Goal: Transaction & Acquisition: Download file/media

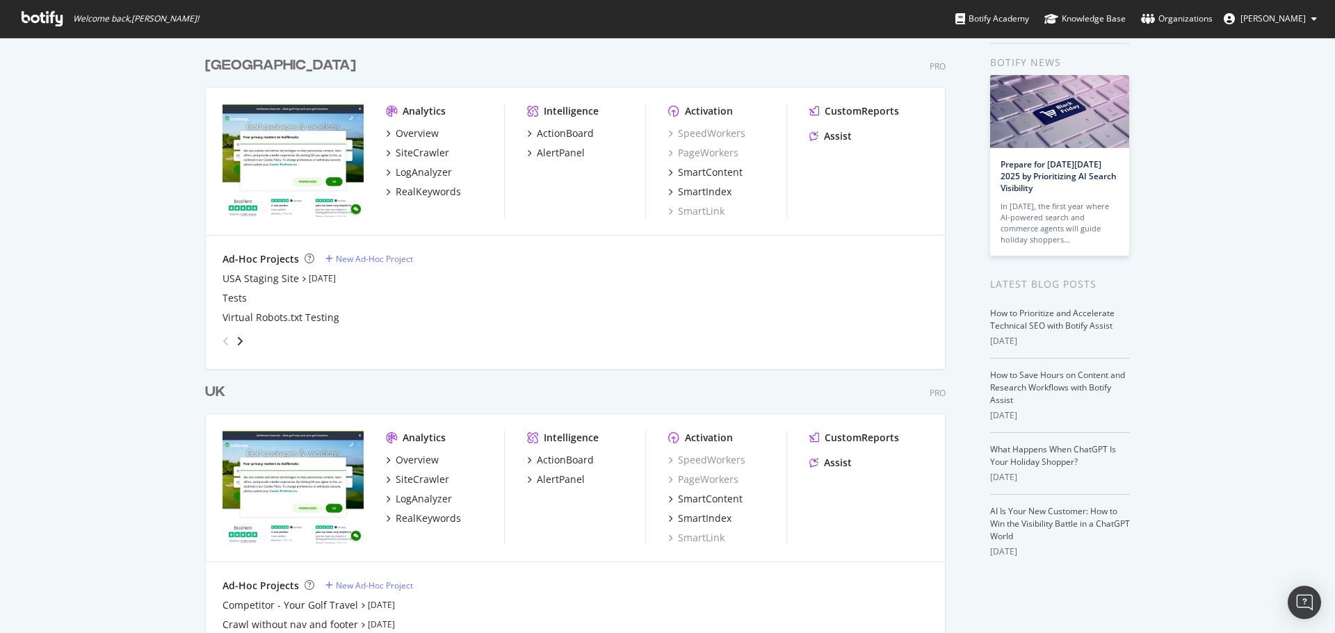
scroll to position [70, 0]
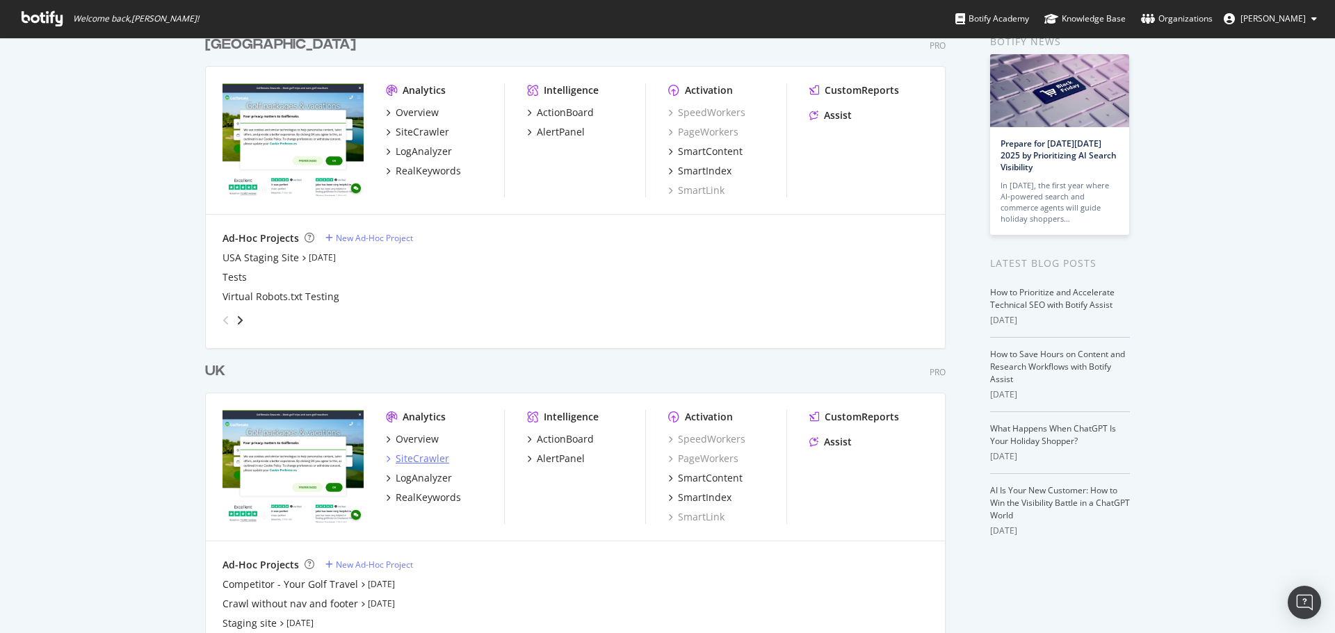
click at [412, 456] on div "SiteCrawler" at bounding box center [423, 459] width 54 height 14
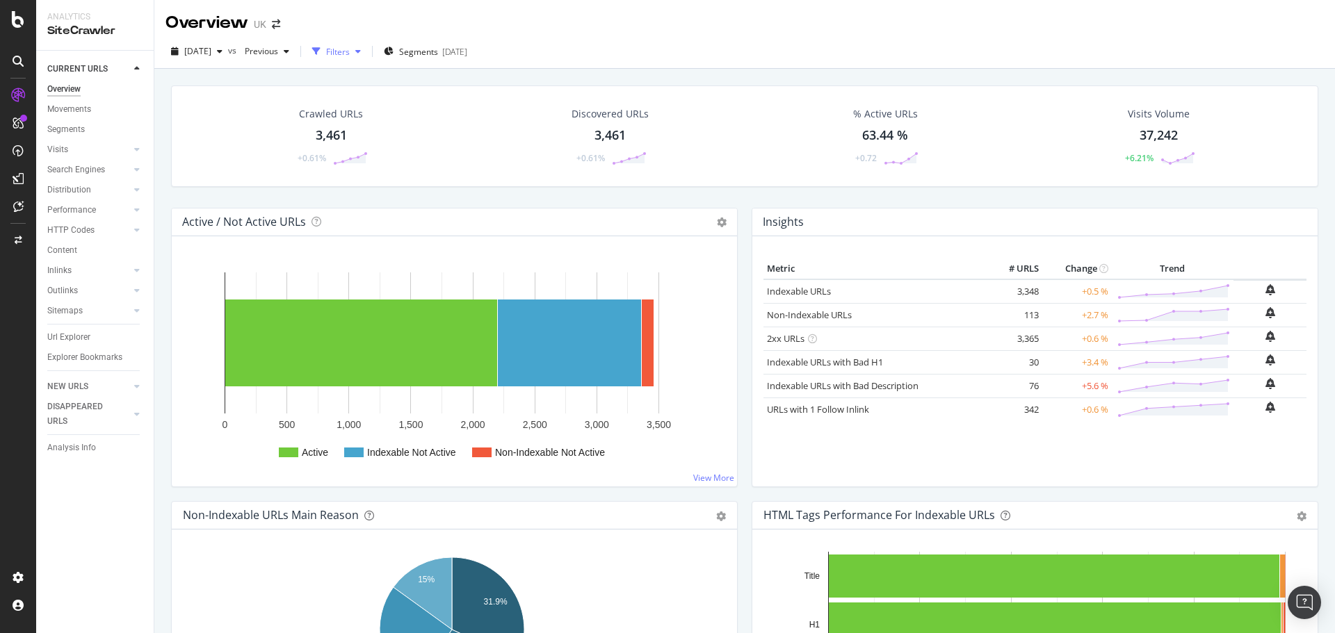
click at [361, 54] on icon "button" at bounding box center [358, 51] width 6 height 8
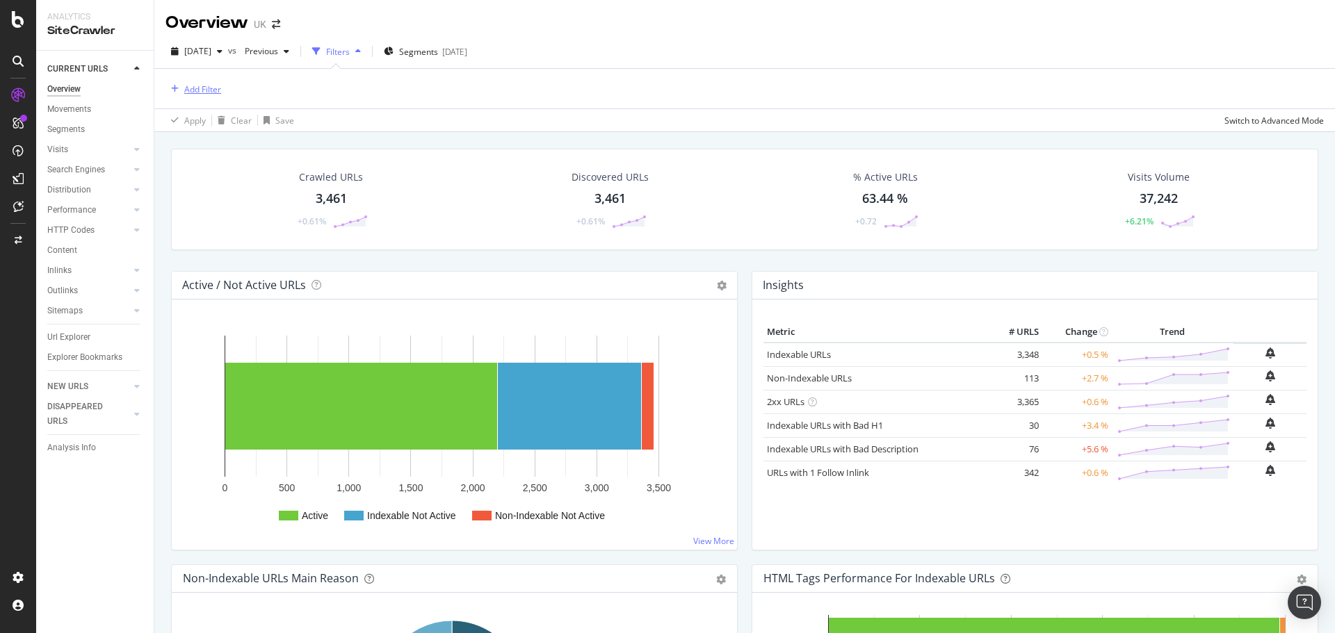
click at [213, 94] on div "Add Filter" at bounding box center [202, 89] width 37 height 12
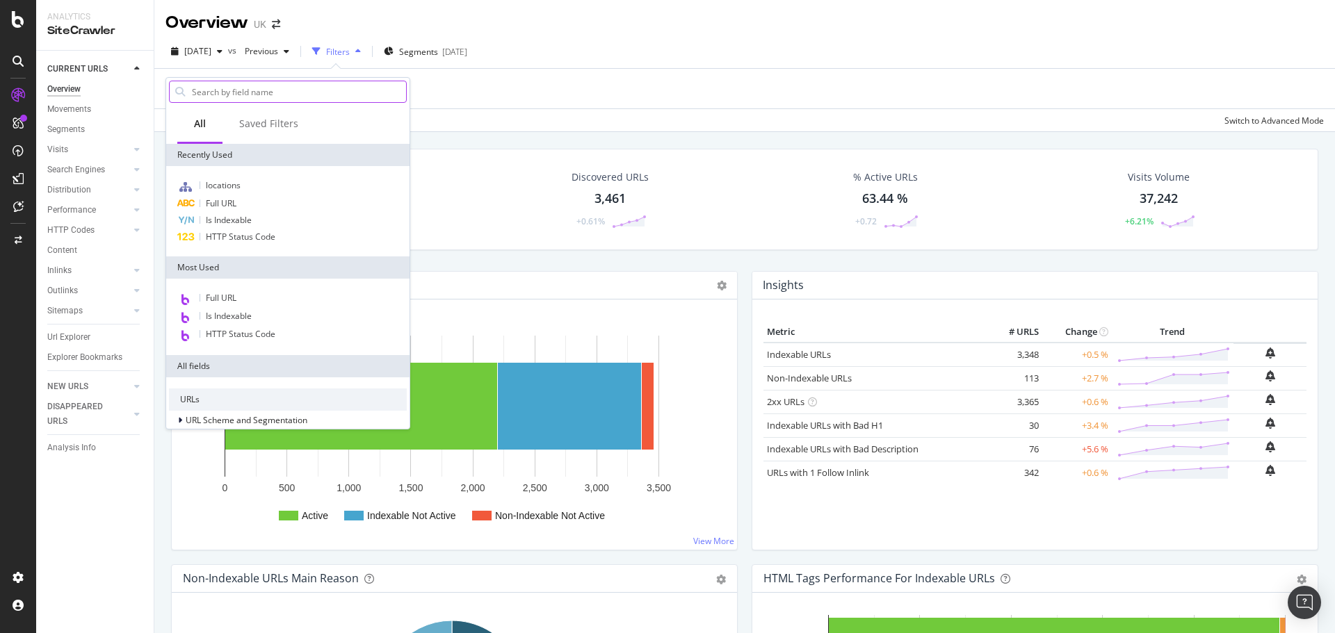
click at [228, 95] on input "text" at bounding box center [299, 91] width 216 height 21
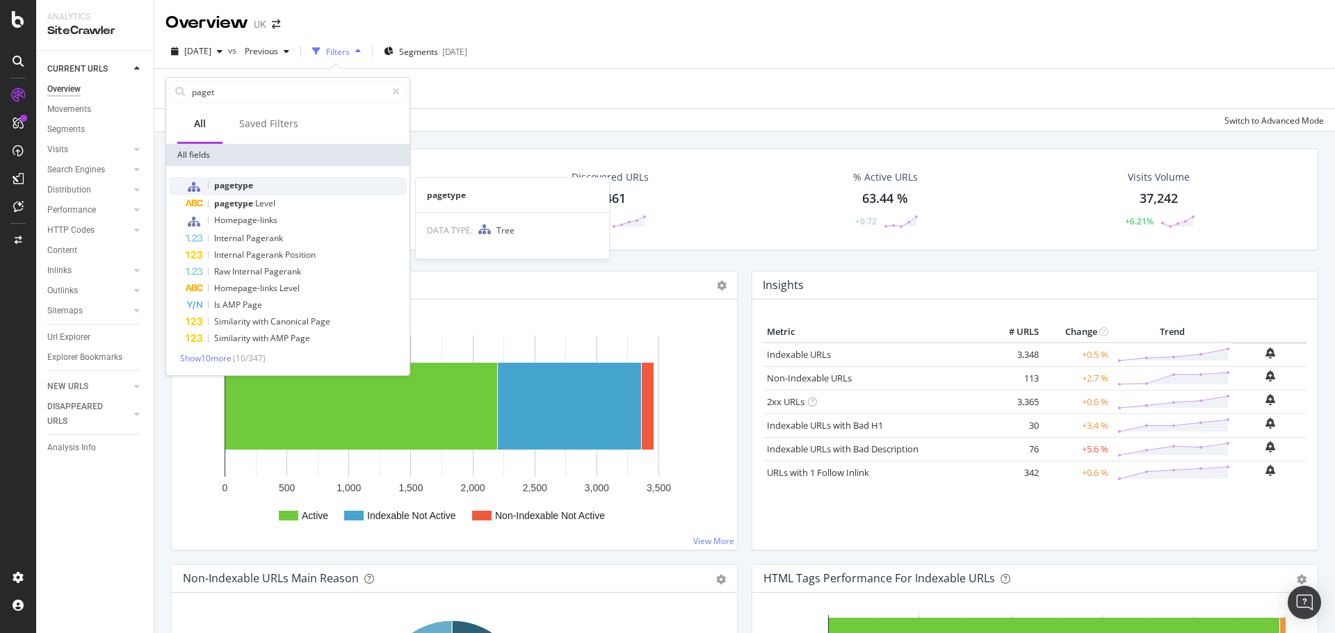
type input "paget"
click at [231, 189] on span "pagetype" at bounding box center [233, 185] width 39 height 12
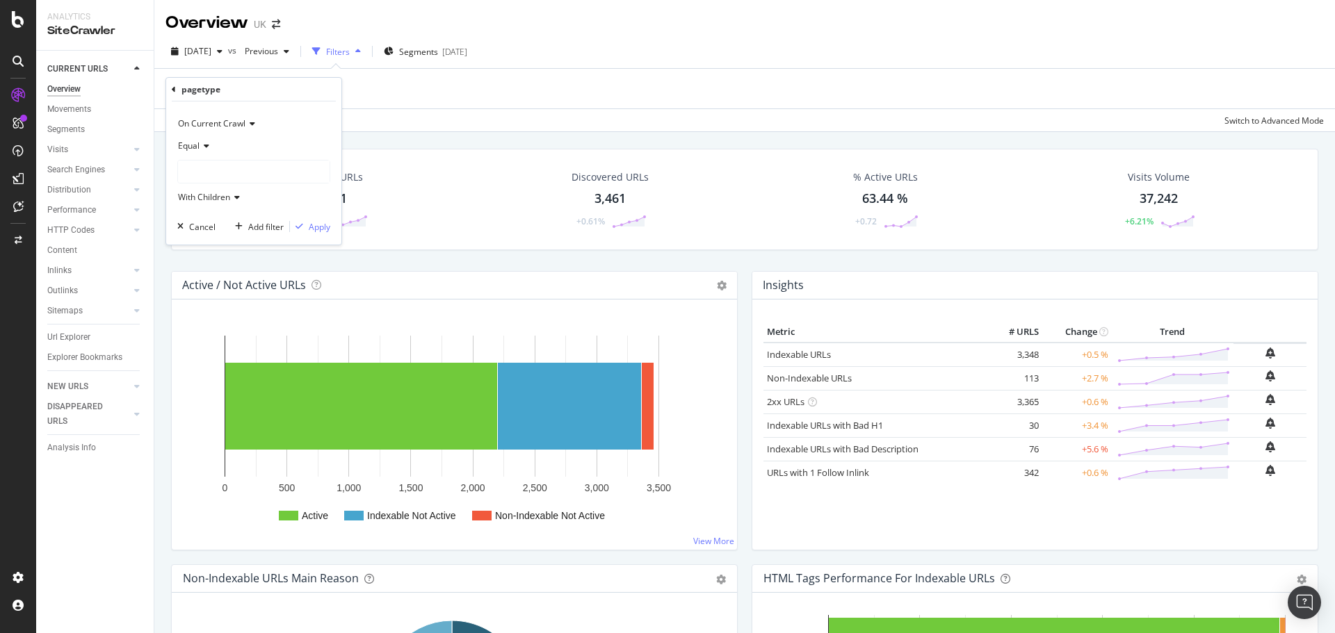
click at [226, 163] on div at bounding box center [254, 172] width 152 height 22
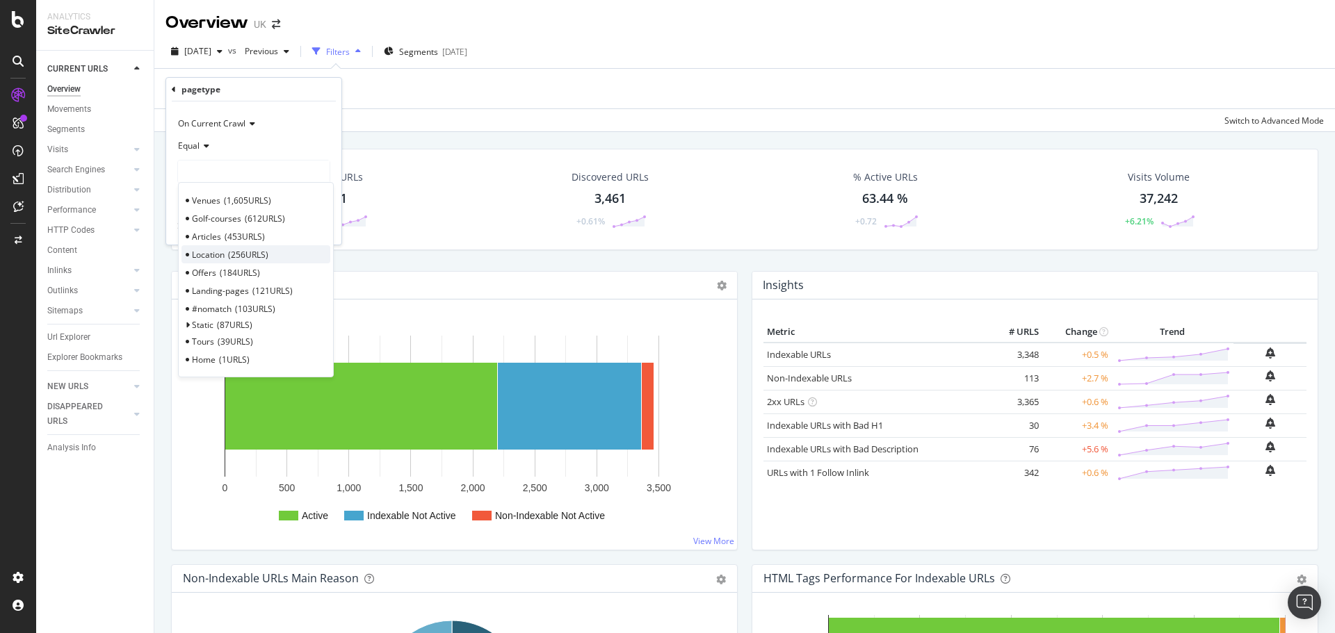
click at [233, 252] on span "256 URLS" at bounding box center [248, 255] width 40 height 12
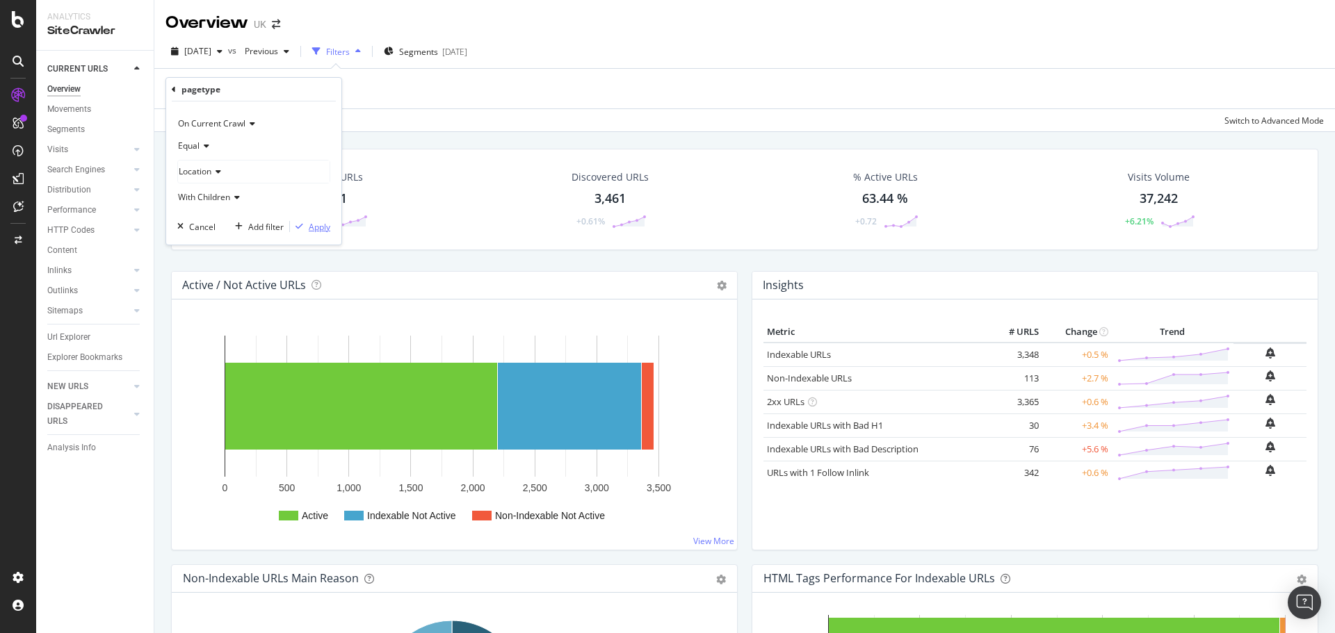
click at [318, 230] on div "Apply" at bounding box center [320, 227] width 22 height 12
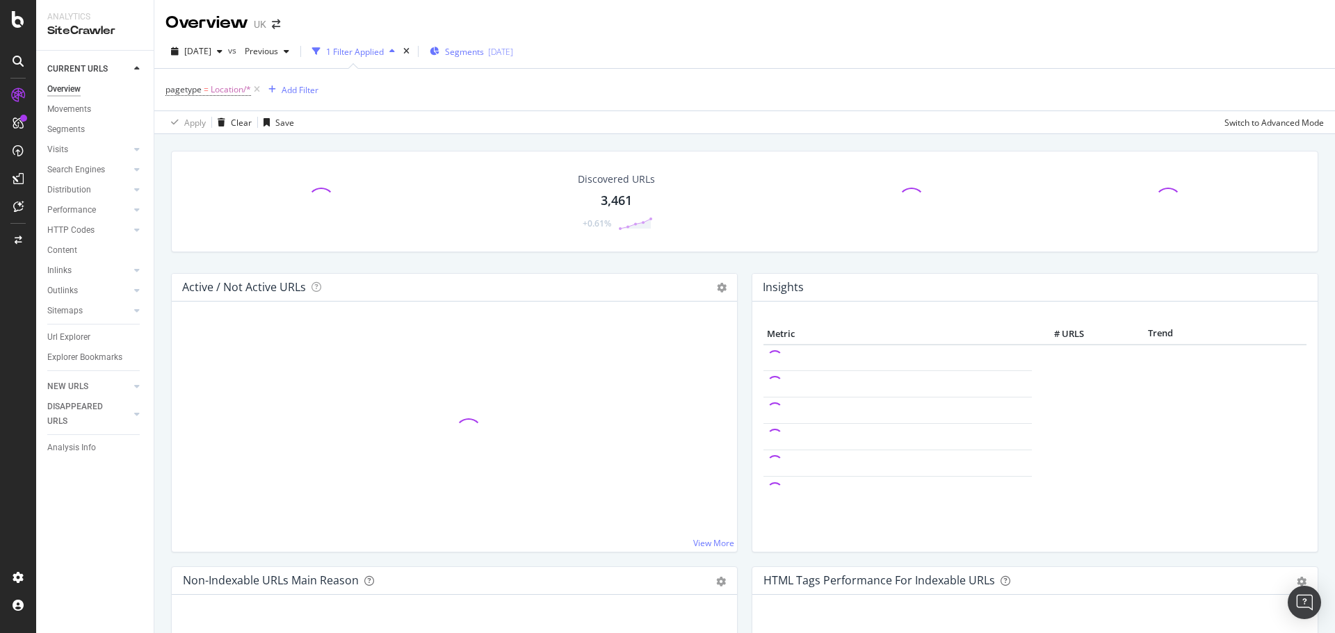
click at [489, 59] on div "Segments [DATE]" at bounding box center [471, 51] width 83 height 21
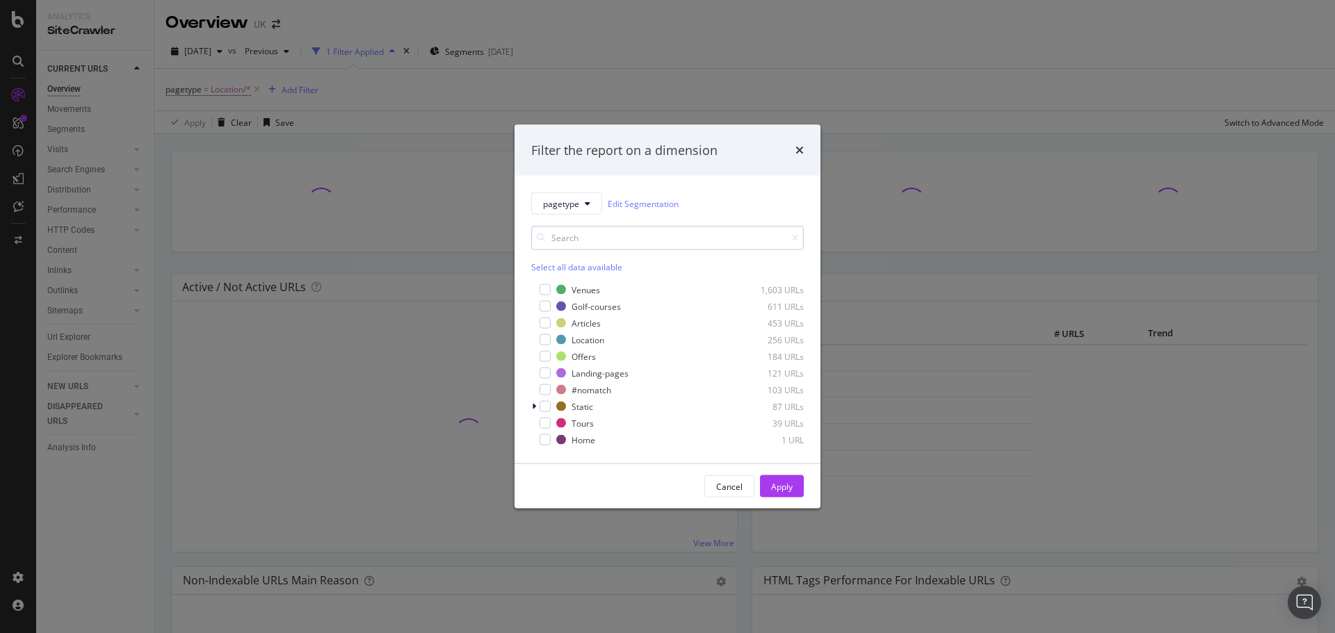
click at [612, 238] on input "modal" at bounding box center [667, 238] width 273 height 24
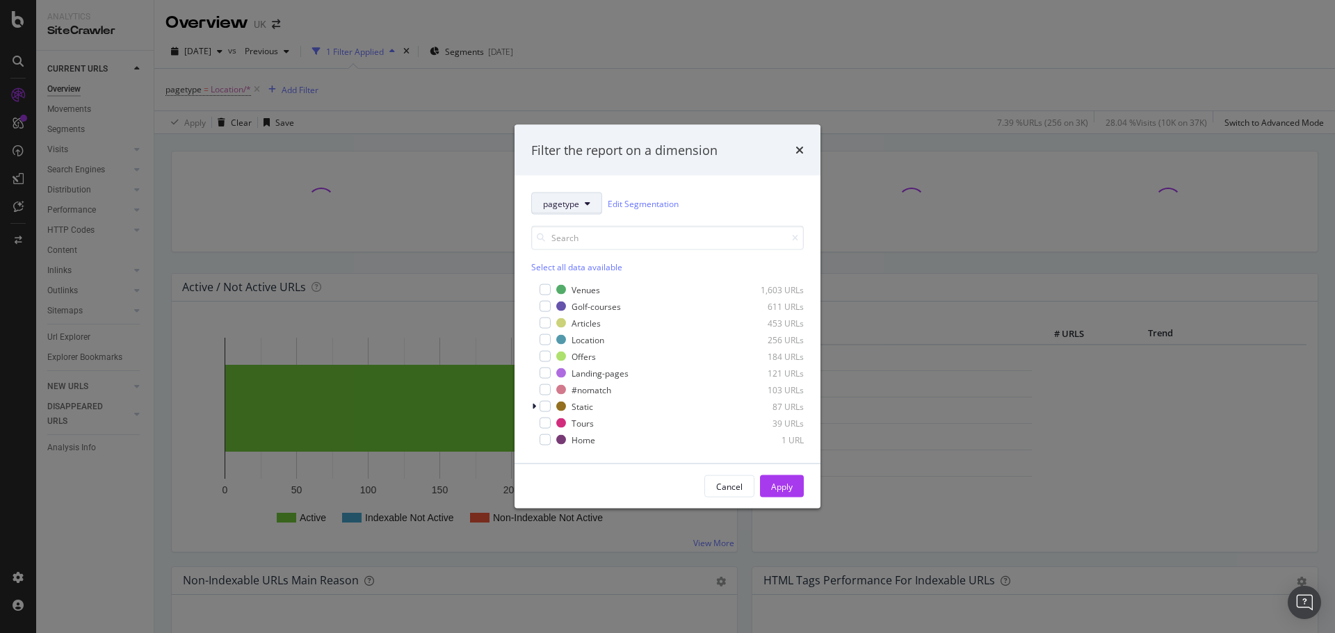
click at [590, 207] on button "pagetype" at bounding box center [566, 204] width 71 height 22
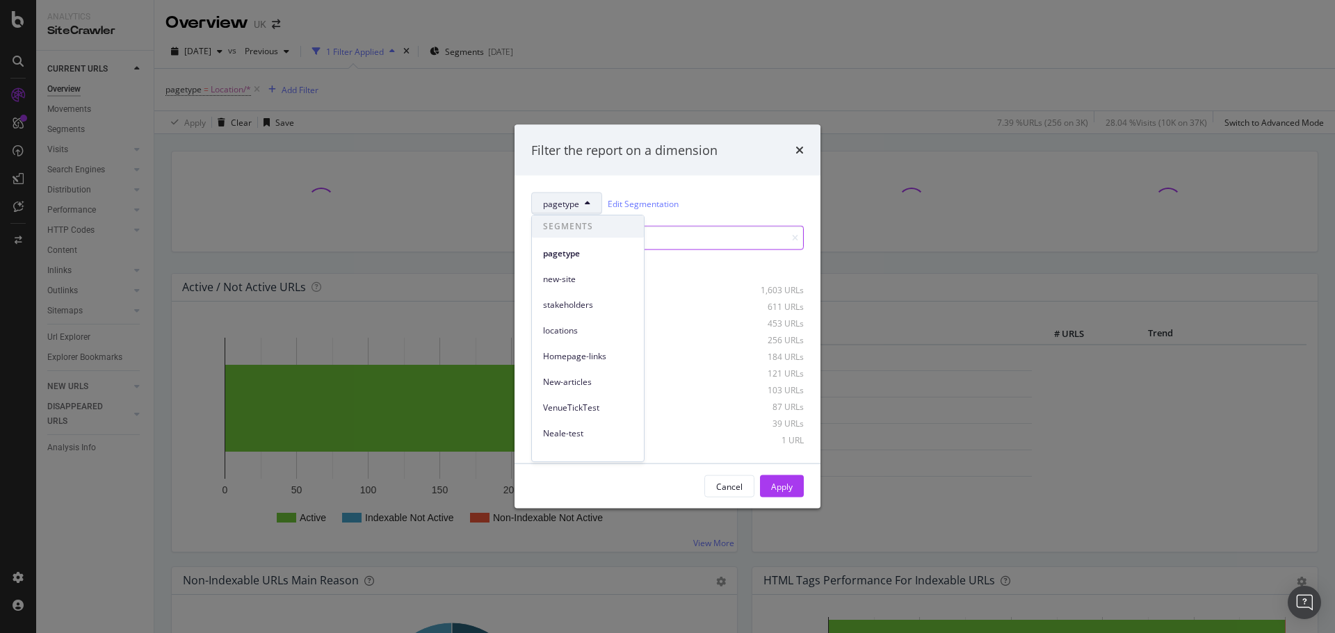
click at [725, 226] on input "modal" at bounding box center [667, 238] width 273 height 24
click at [579, 211] on button "pagetype" at bounding box center [566, 204] width 71 height 22
click at [590, 325] on span "locations" at bounding box center [588, 331] width 90 height 13
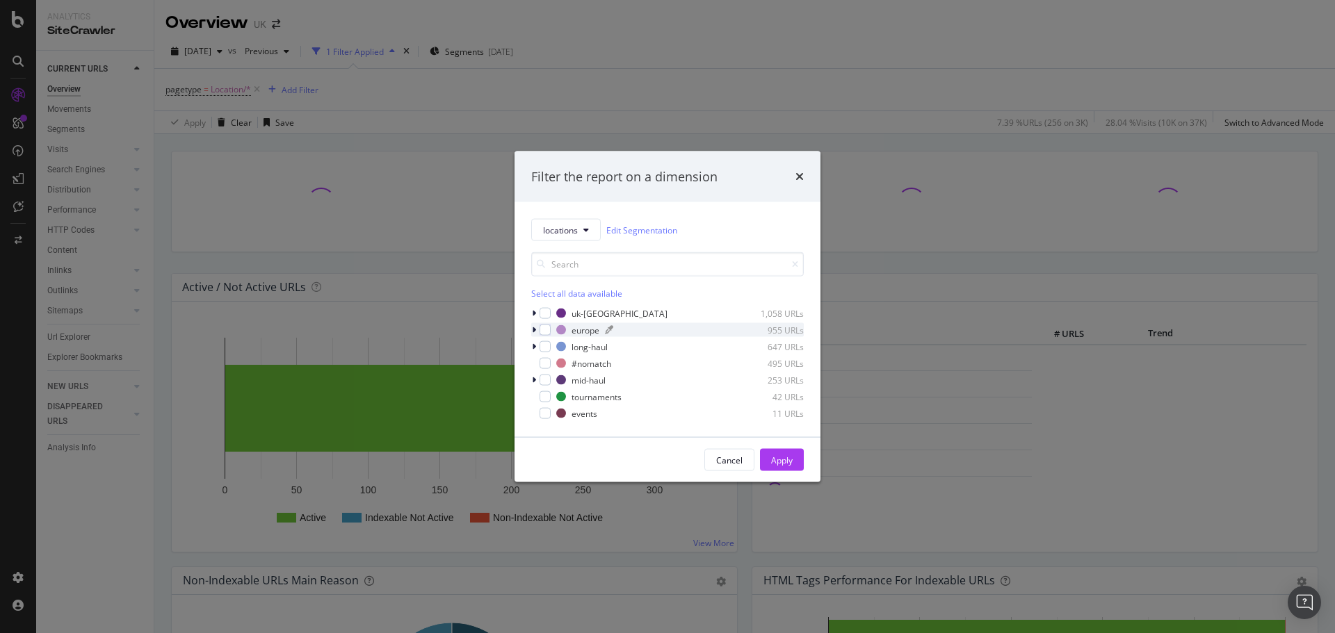
click at [586, 328] on div "europe" at bounding box center [586, 330] width 28 height 12
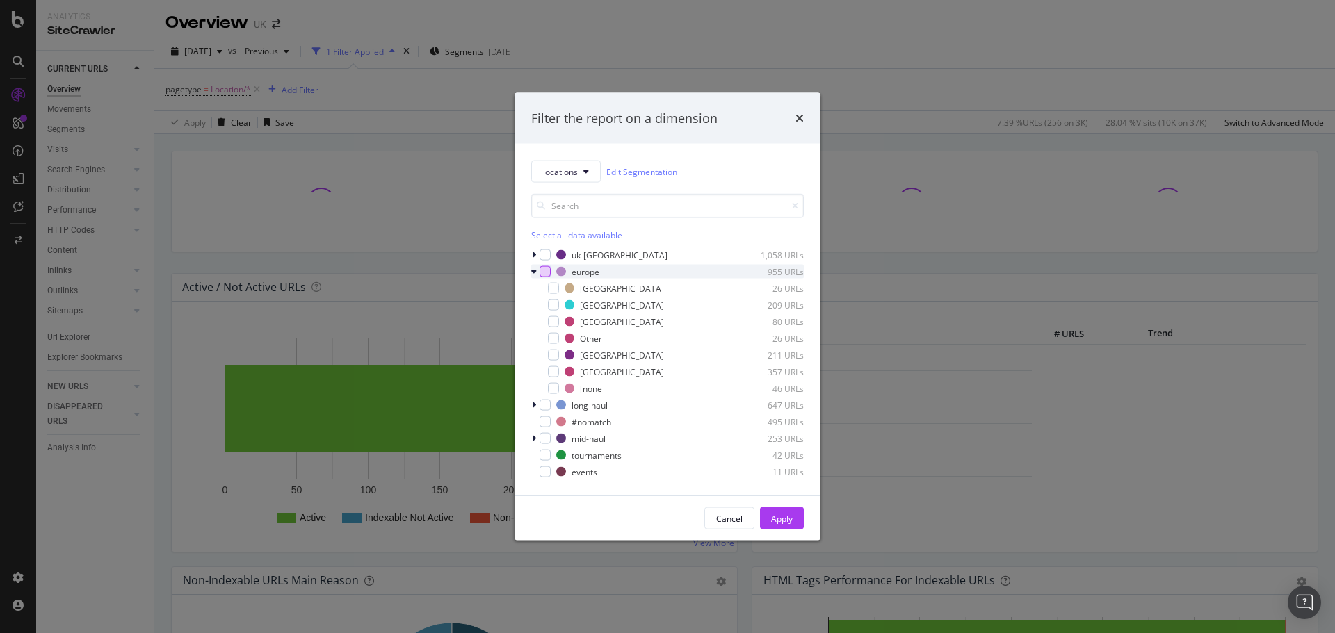
click at [549, 273] on div "modal" at bounding box center [545, 271] width 11 height 11
click at [541, 404] on div "modal" at bounding box center [545, 405] width 11 height 11
click at [546, 438] on div "modal" at bounding box center [545, 438] width 11 height 11
click at [796, 526] on button "Apply" at bounding box center [782, 519] width 44 height 22
click at [795, 520] on div "Metric # URLS Trend" at bounding box center [1034, 432] width 543 height 217
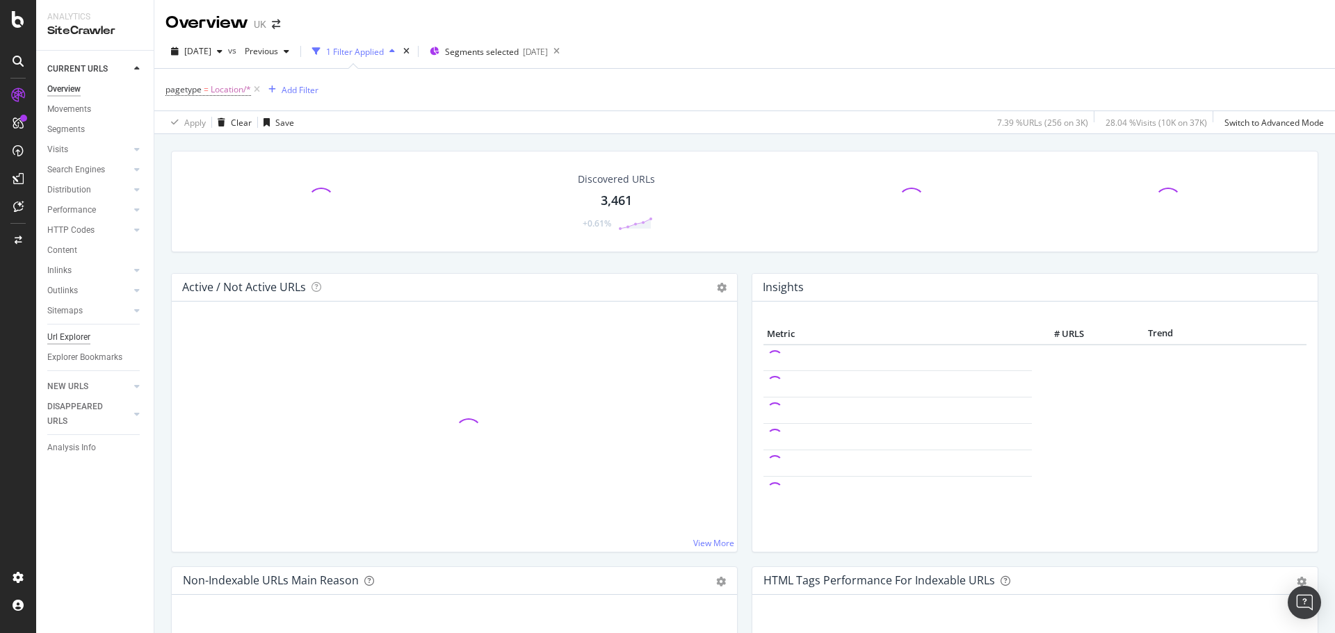
click at [74, 339] on div "Url Explorer" at bounding box center [68, 337] width 43 height 15
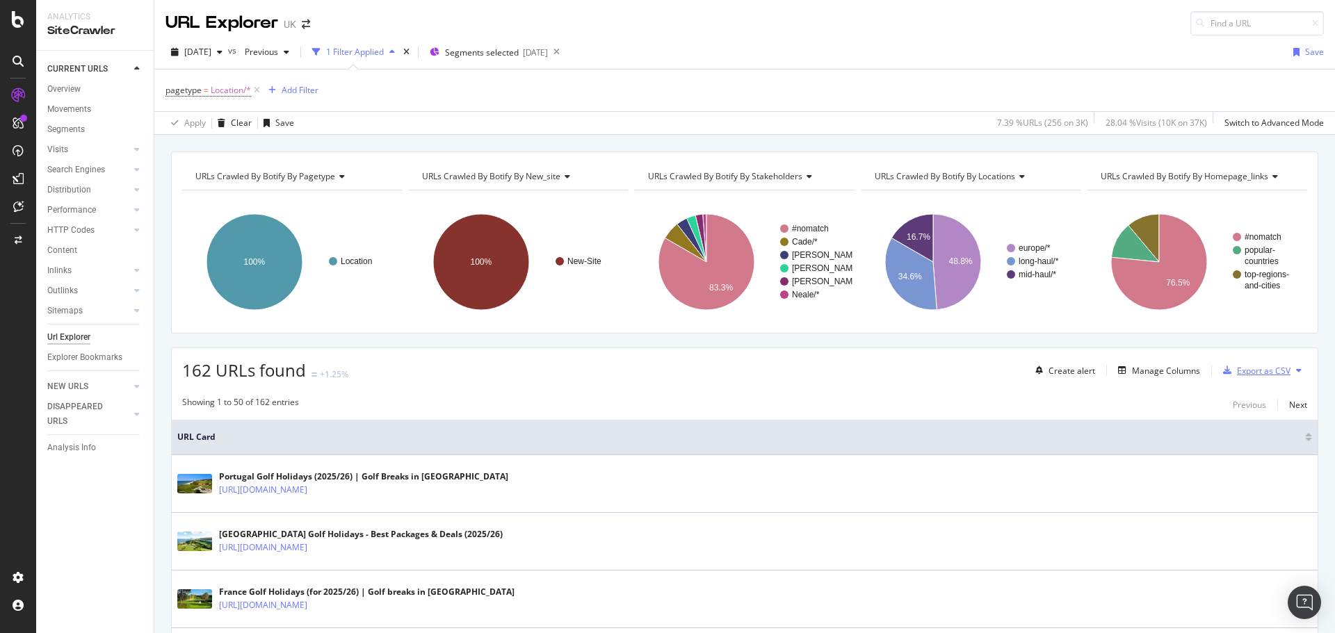
click at [1266, 370] on div "Export as CSV" at bounding box center [1264, 371] width 54 height 12
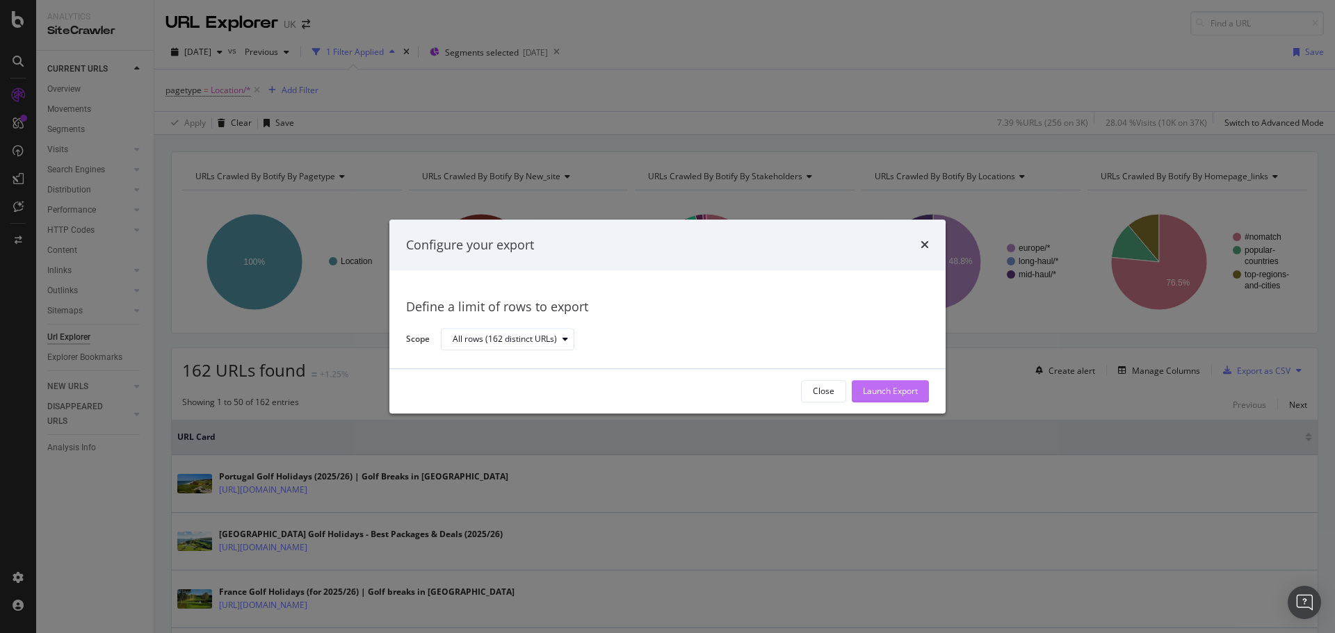
click at [894, 387] on div "Launch Export" at bounding box center [890, 392] width 55 height 12
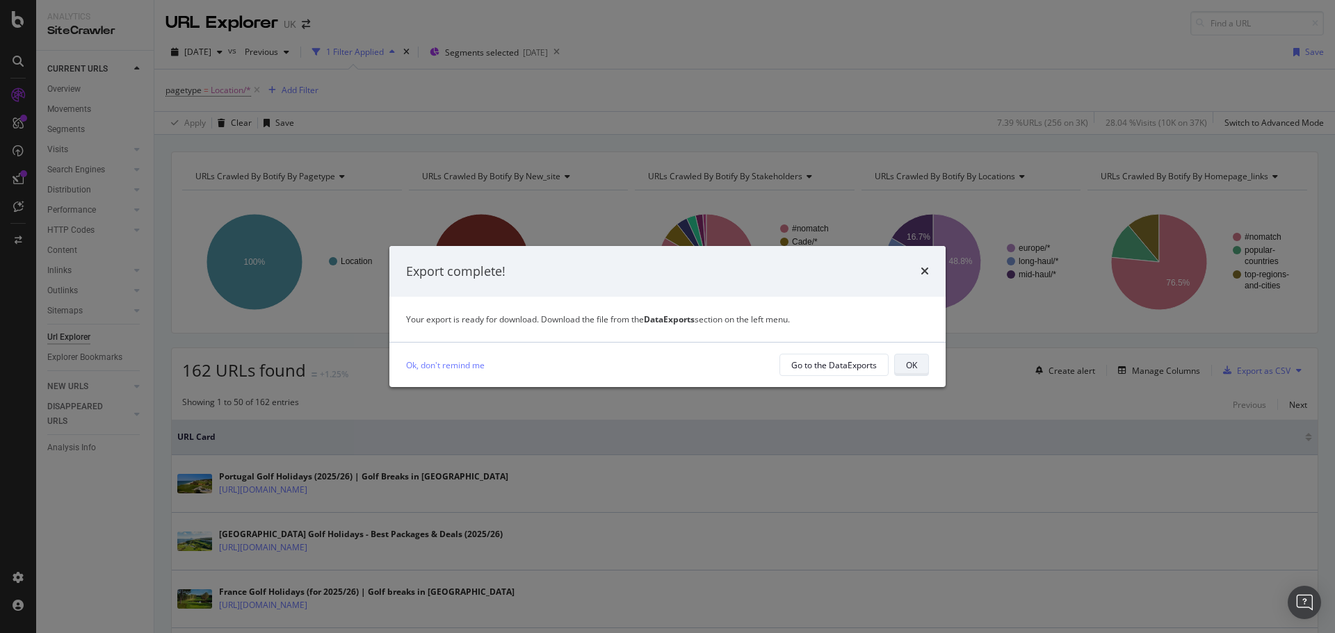
click at [920, 359] on button "OK" at bounding box center [911, 365] width 35 height 22
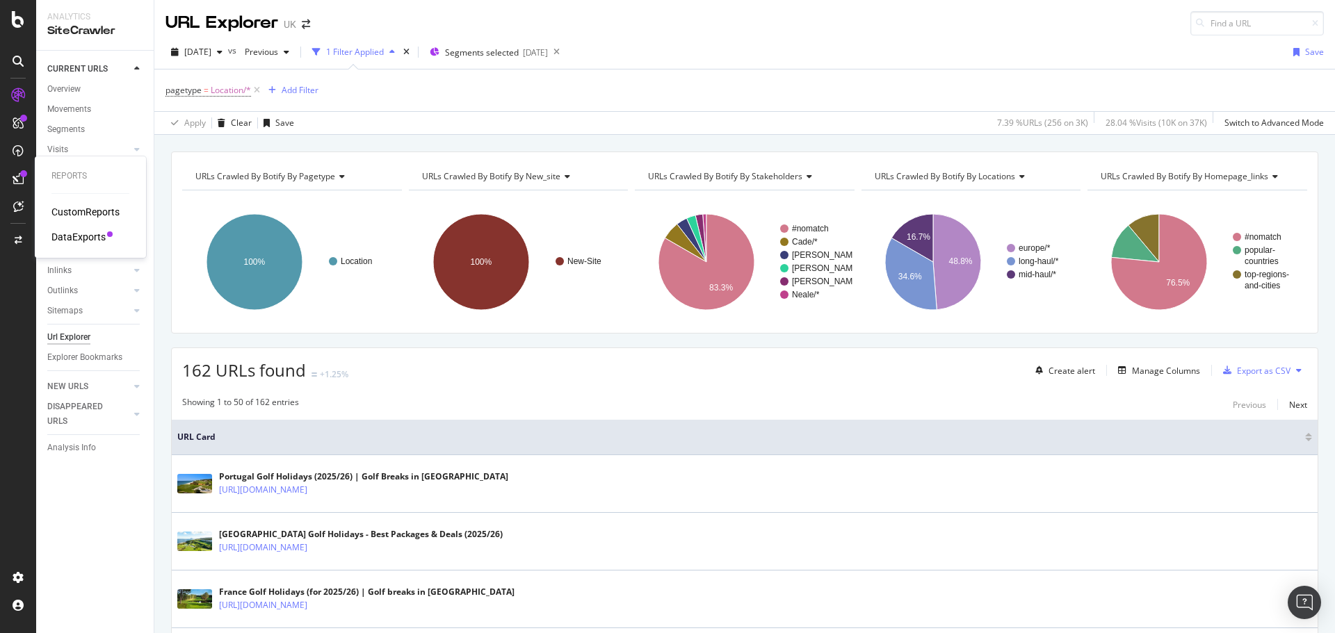
click at [90, 232] on div "DataExports" at bounding box center [78, 237] width 54 height 14
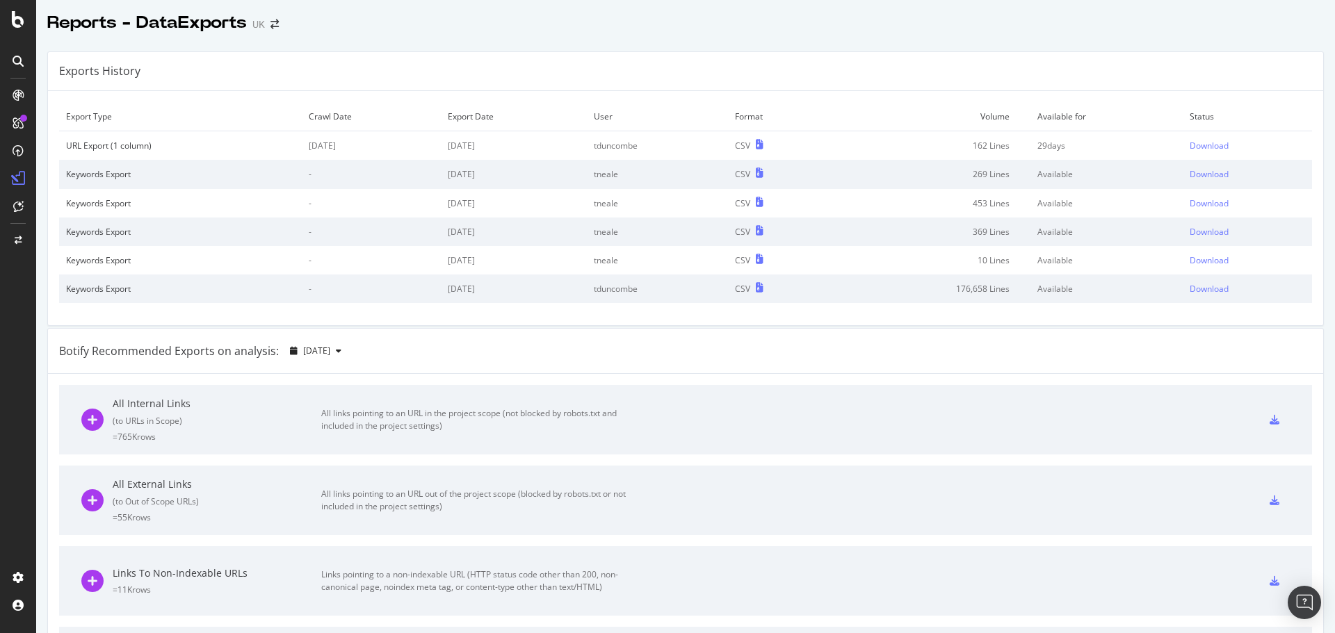
click at [1197, 139] on td "Download" at bounding box center [1247, 145] width 129 height 29
click at [1205, 150] on div "Download" at bounding box center [1209, 146] width 39 height 12
